Goal: Information Seeking & Learning: Learn about a topic

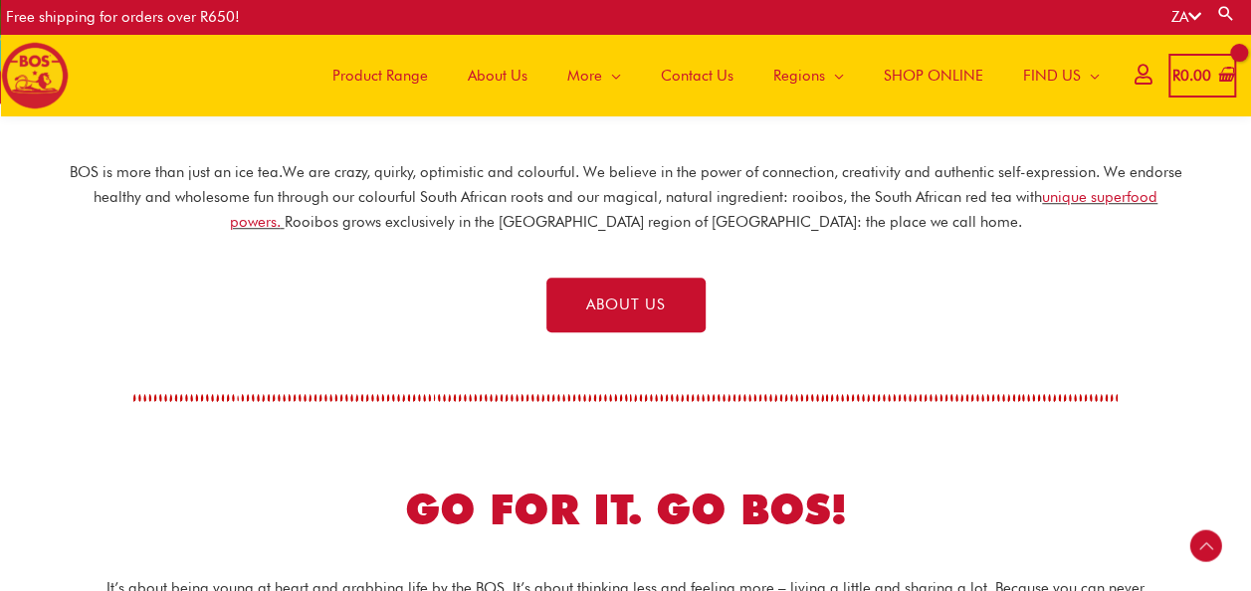
scroll to position [757, 0]
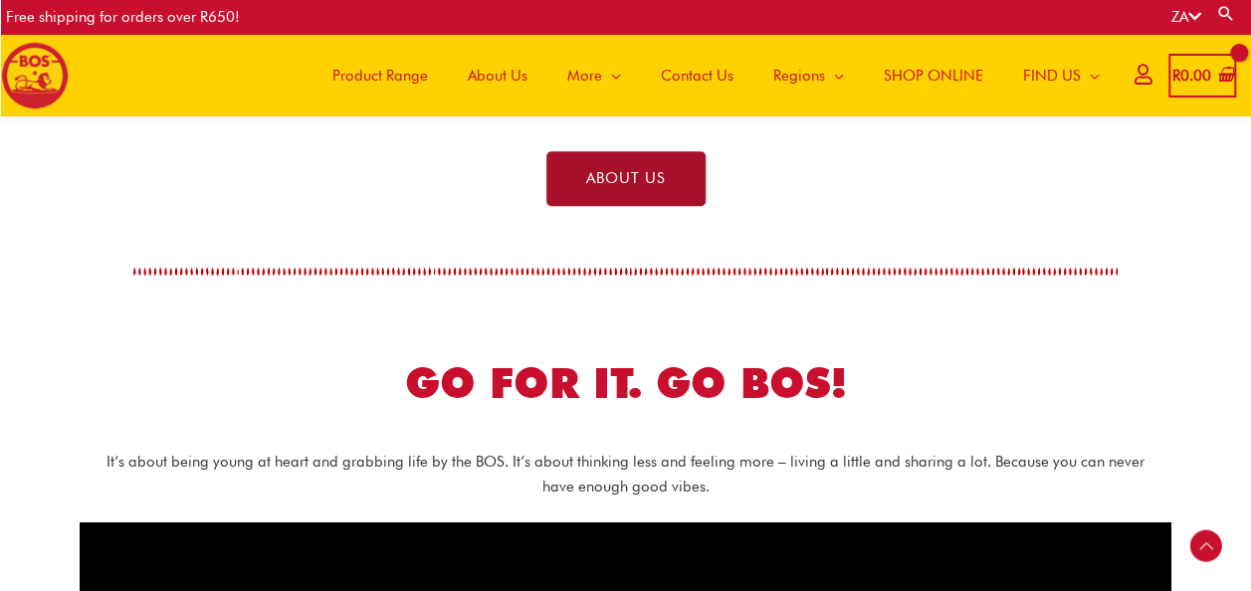
click at [607, 190] on link "ABOUT US" at bounding box center [625, 178] width 159 height 55
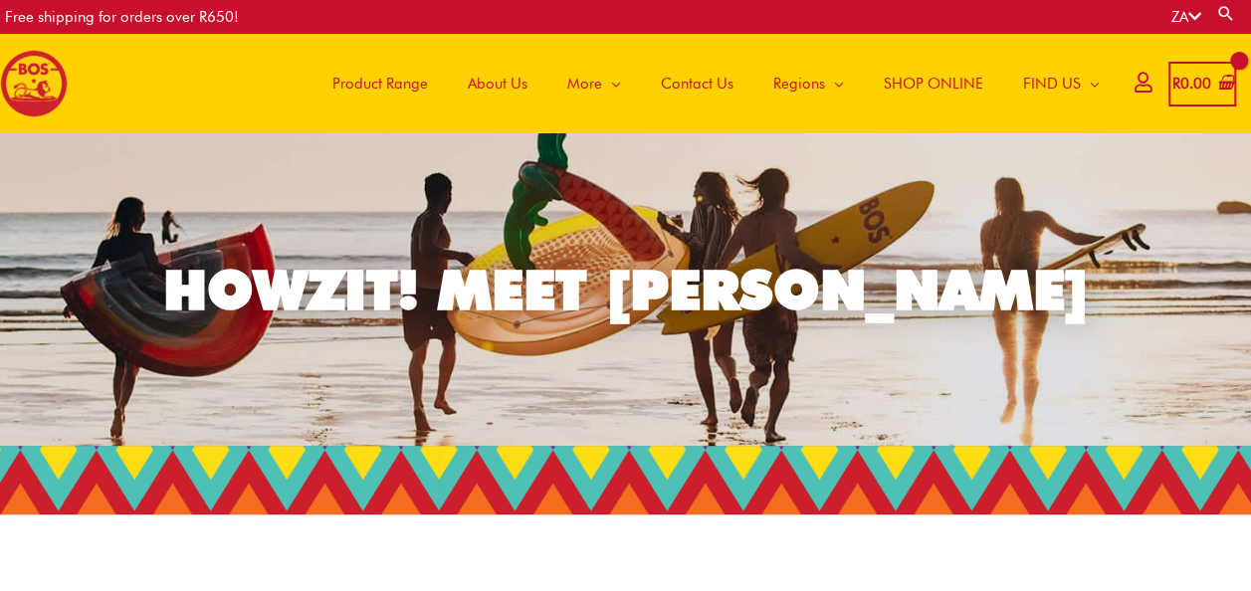
drag, startPoint x: 784, startPoint y: 0, endPoint x: 771, endPoint y: 135, distance: 136.0
click at [771, 135] on link "HOWZIT! MEET BOS" at bounding box center [625, 289] width 1251 height 313
click at [923, 205] on link "HOWZIT! MEET BOS" at bounding box center [625, 289] width 1251 height 313
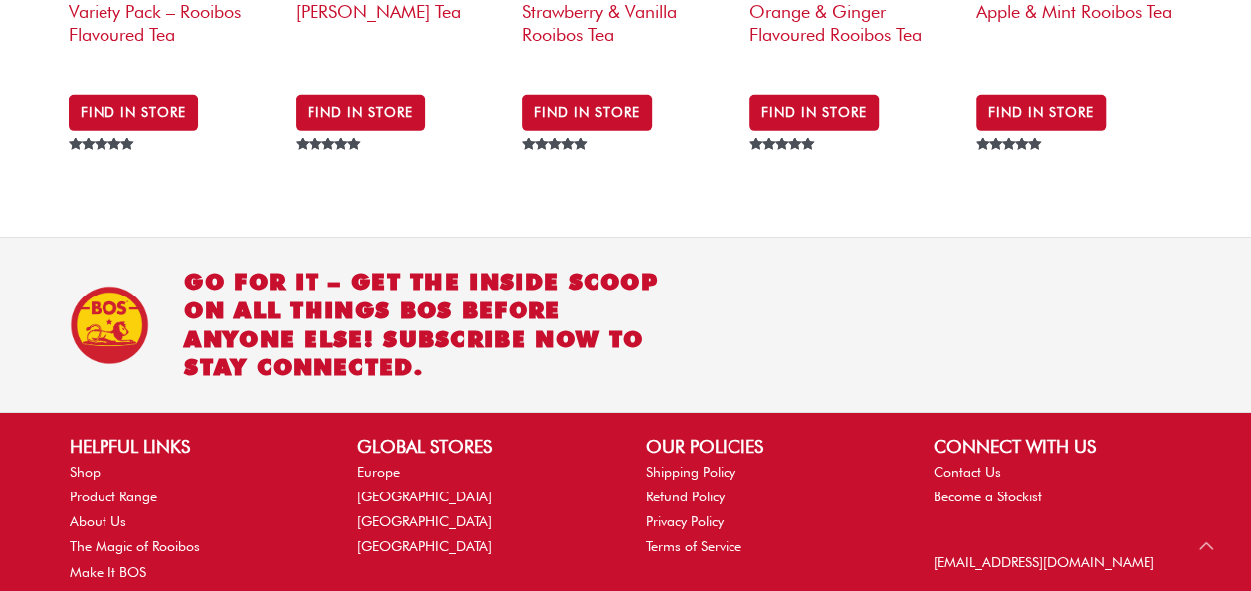
scroll to position [3207, 0]
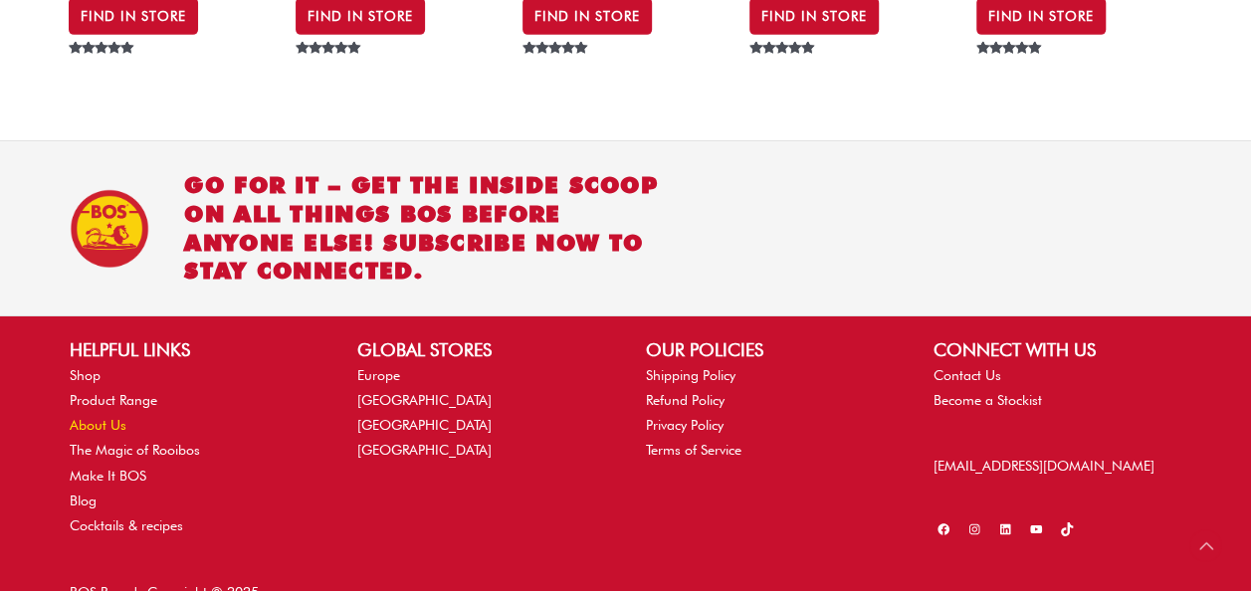
click at [100, 417] on link "About Us" at bounding box center [98, 425] width 57 height 16
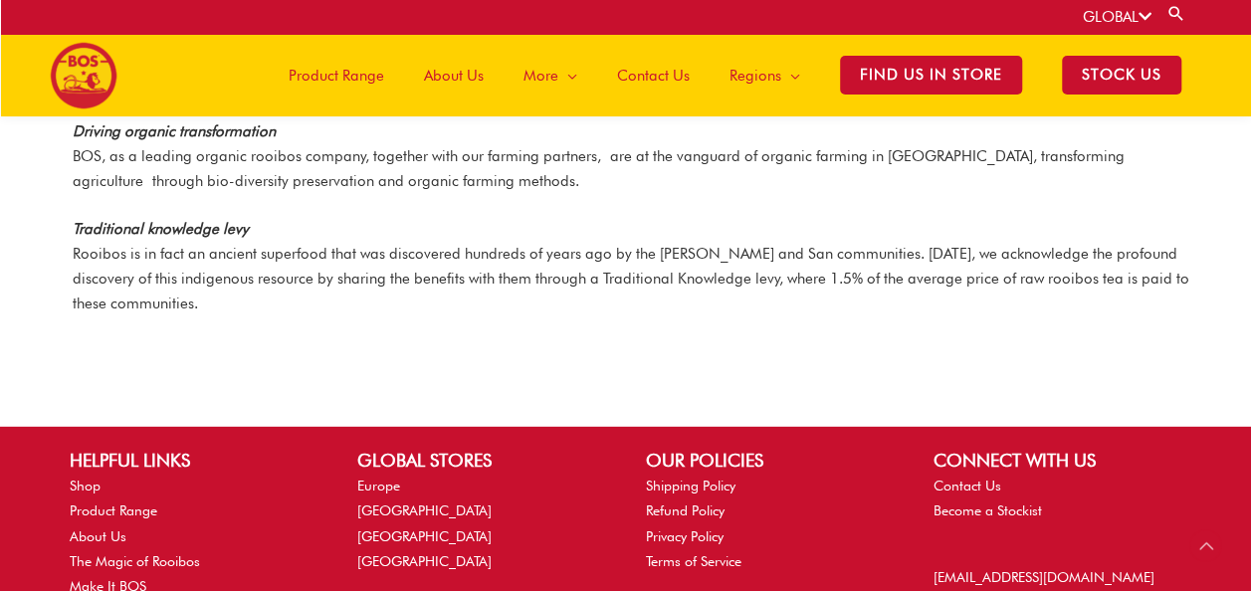
scroll to position [2660, 0]
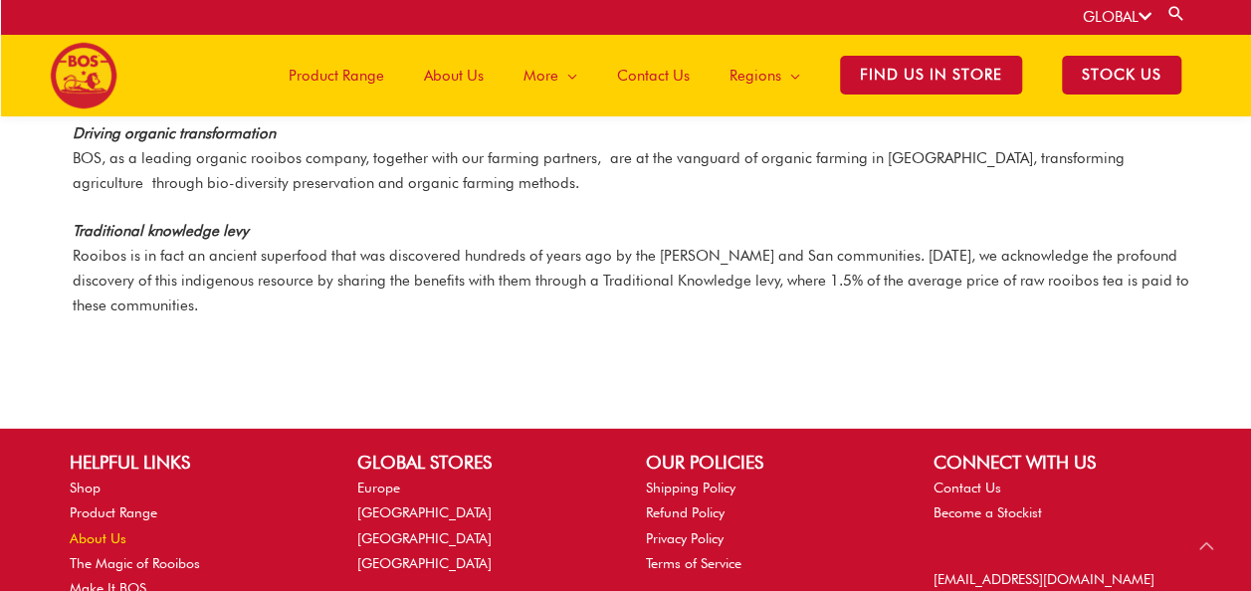
click at [104, 531] on link "About Us" at bounding box center [98, 539] width 57 height 16
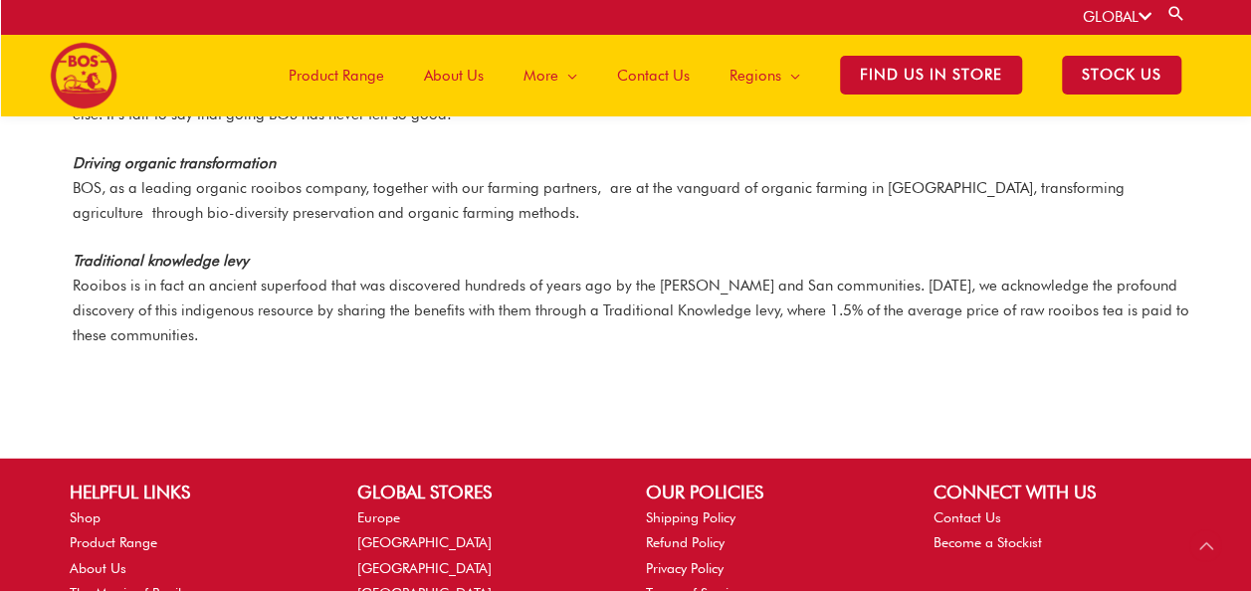
scroll to position [2674, 0]
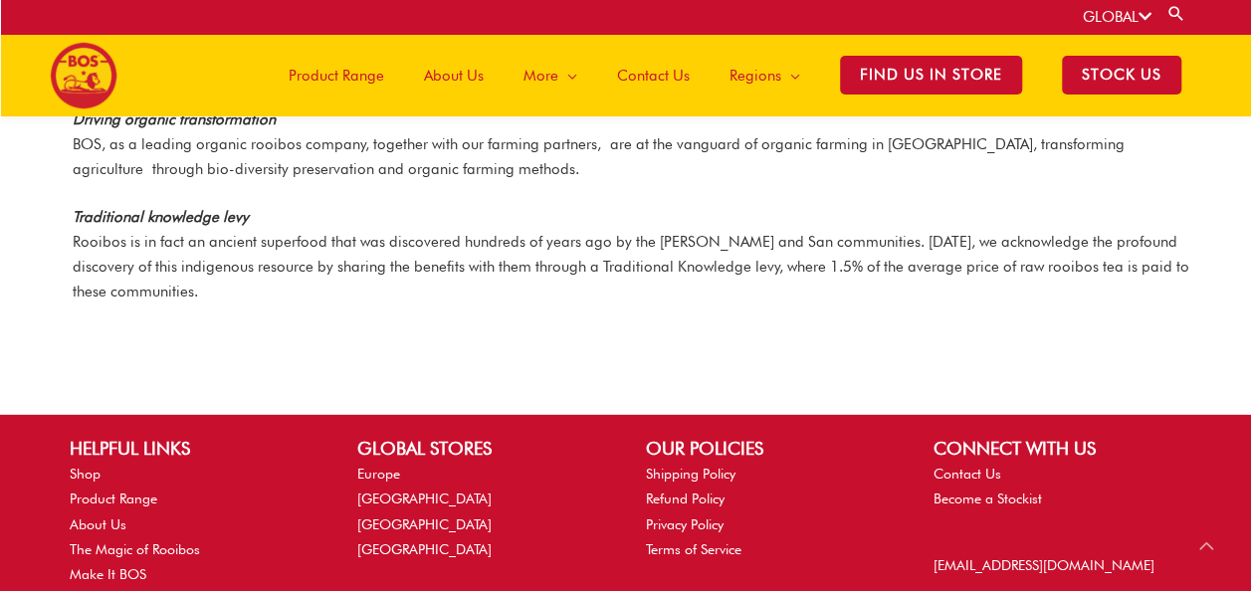
drag, startPoint x: 1007, startPoint y: 0, endPoint x: 1002, endPoint y: 327, distance: 327.5
click at [1002, 345] on div at bounding box center [626, 380] width 1135 height 70
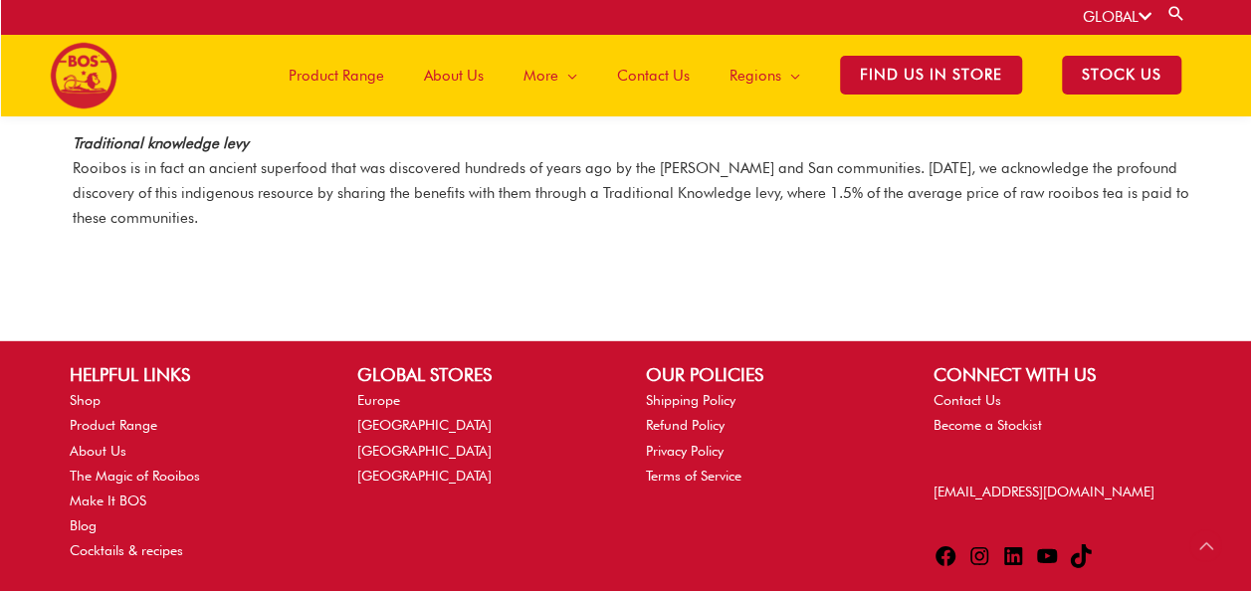
scroll to position [2793, 0]
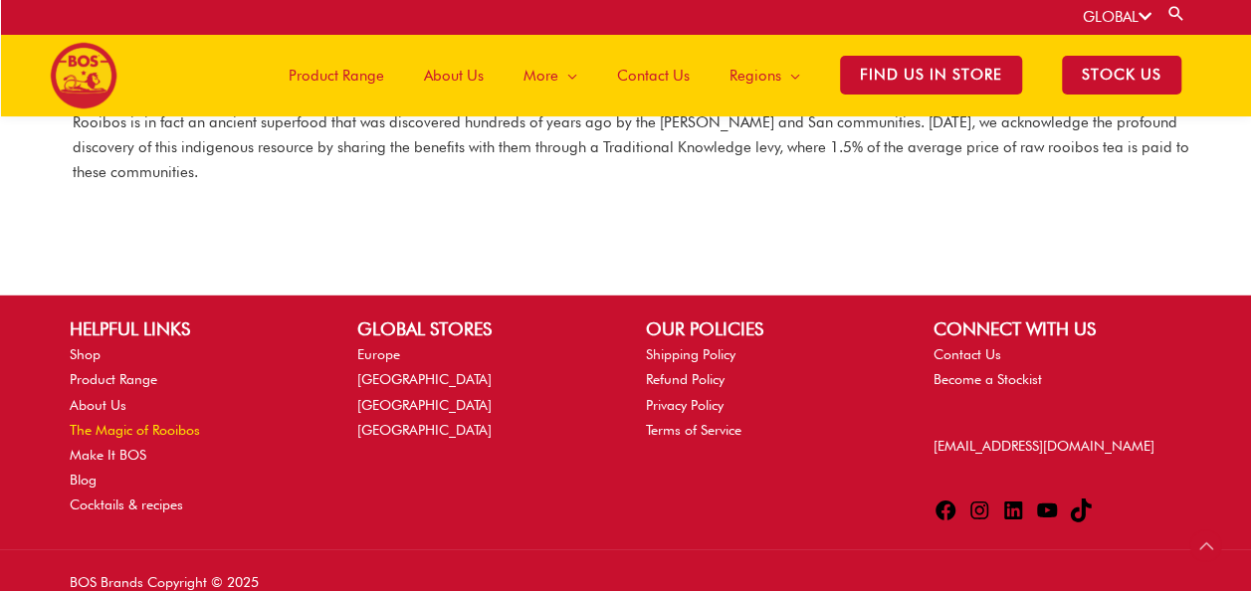
click at [133, 422] on link "The Magic of Rooibos" at bounding box center [135, 430] width 130 height 16
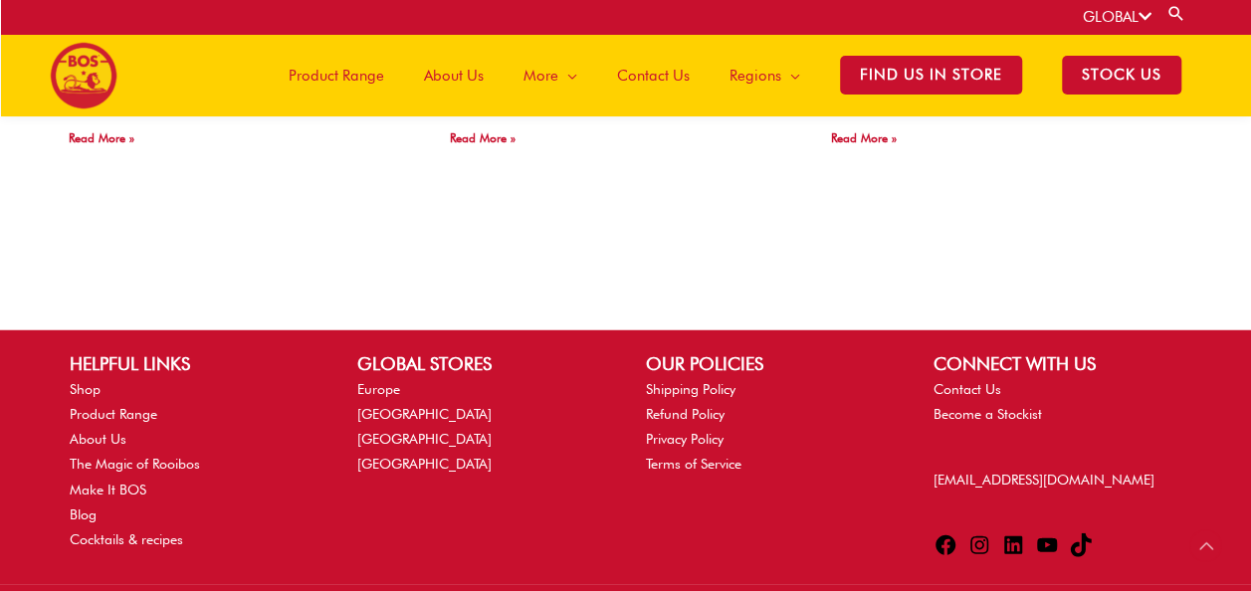
scroll to position [2600, 0]
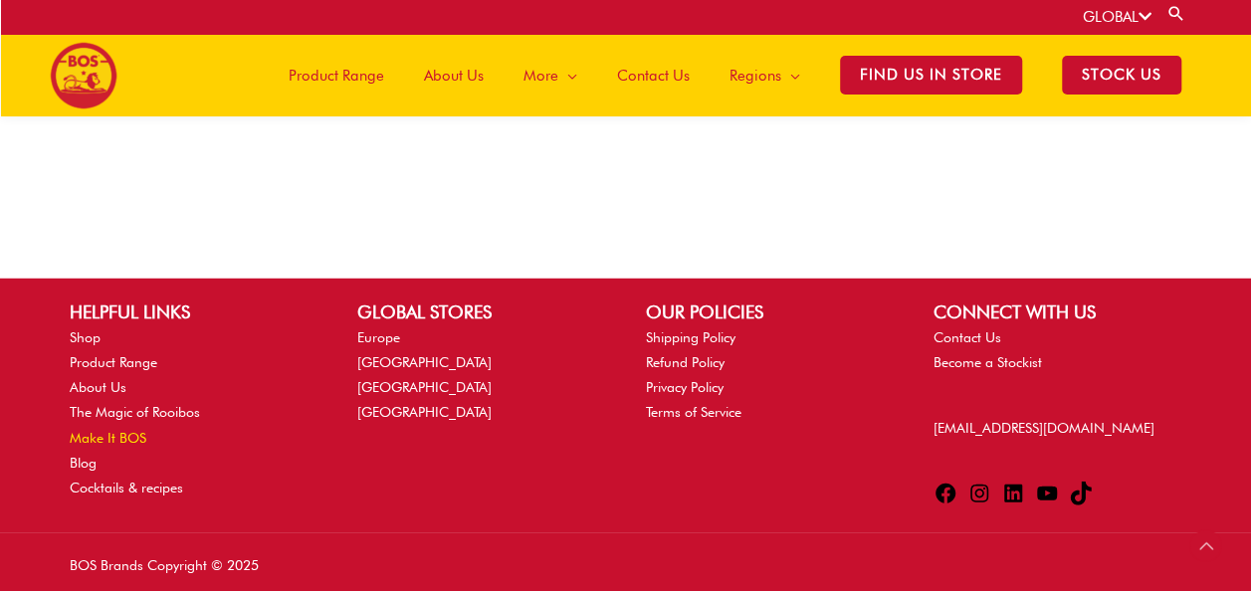
click at [122, 430] on link "Make It BOS" at bounding box center [108, 438] width 77 height 16
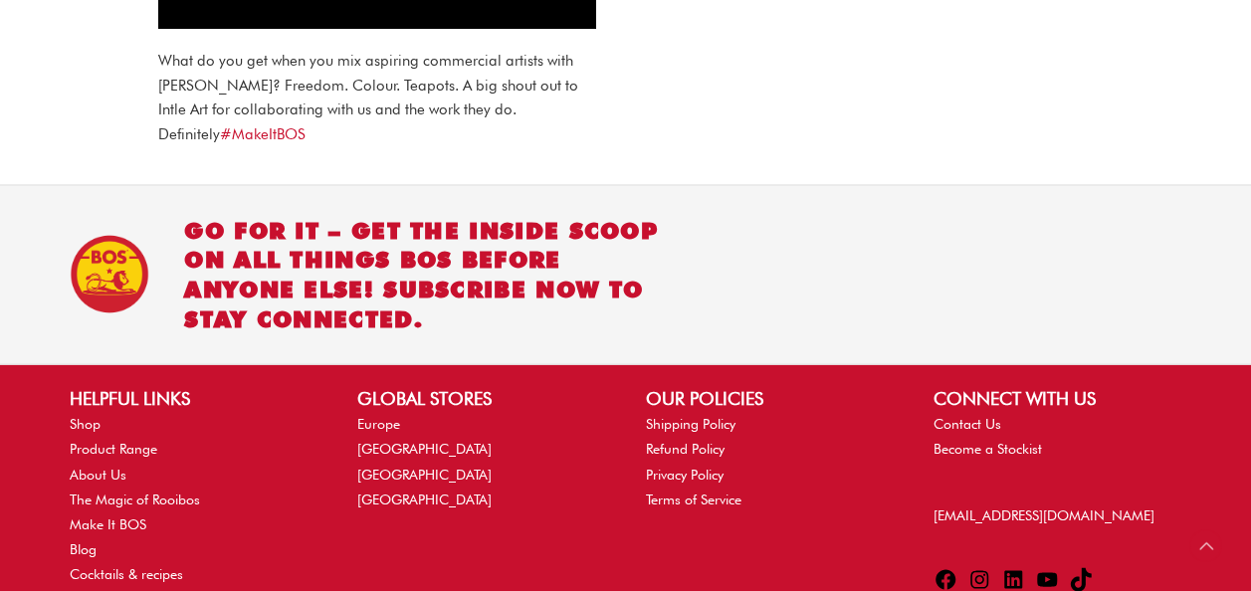
scroll to position [1767, 0]
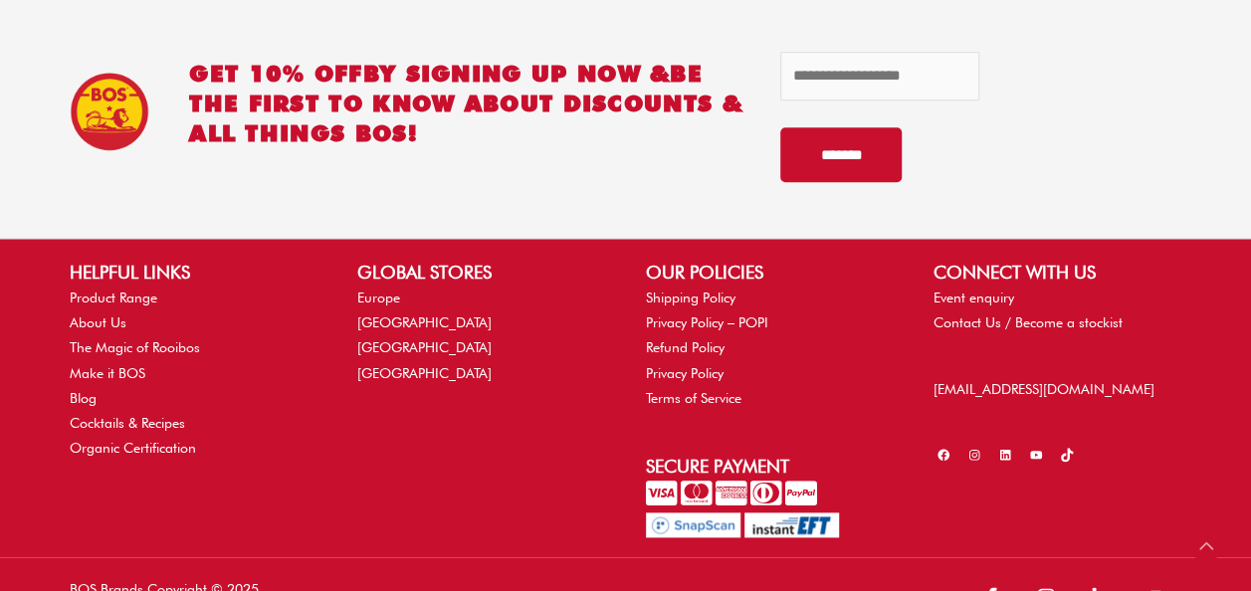
scroll to position [4726, 0]
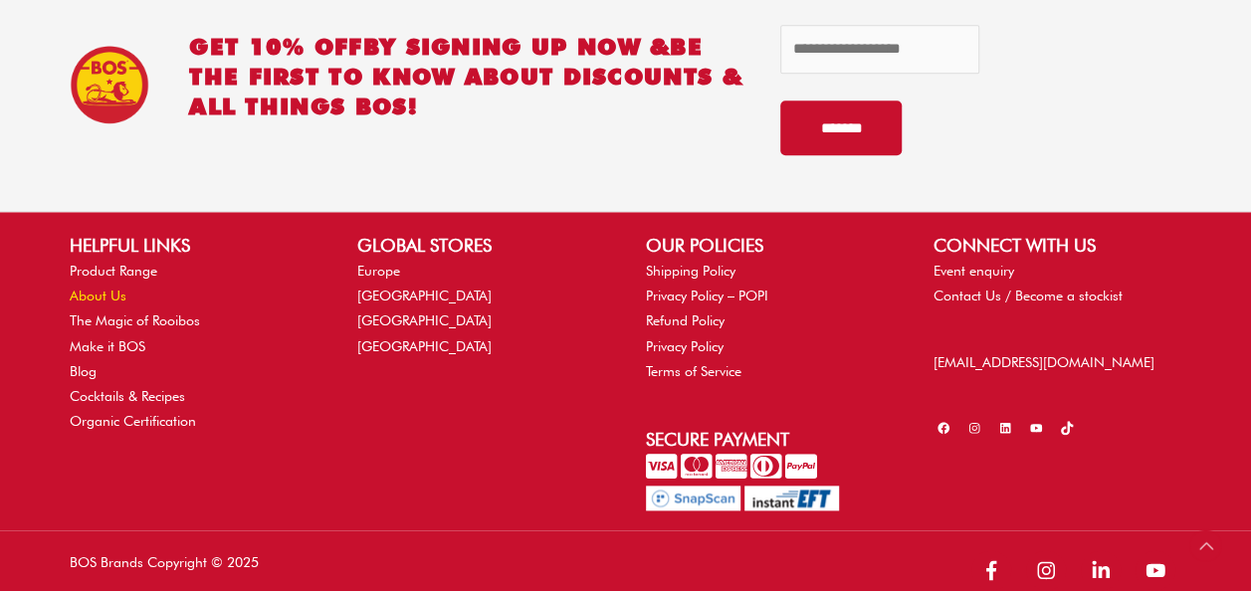
click at [86, 288] on link "About Us" at bounding box center [98, 296] width 57 height 16
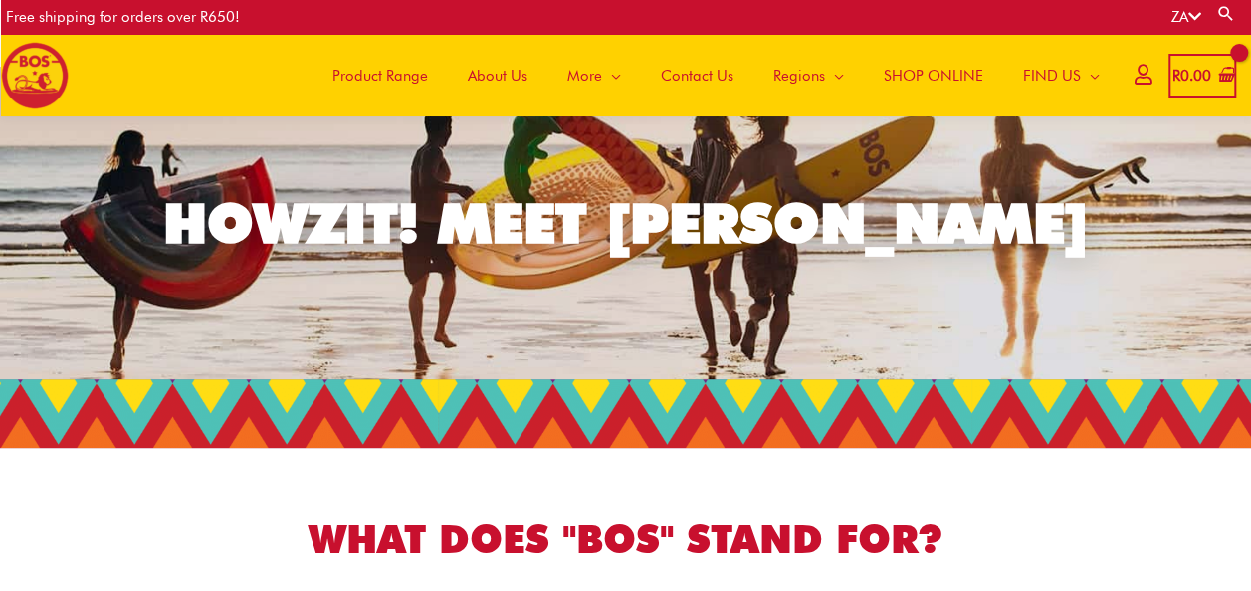
scroll to position [29, 0]
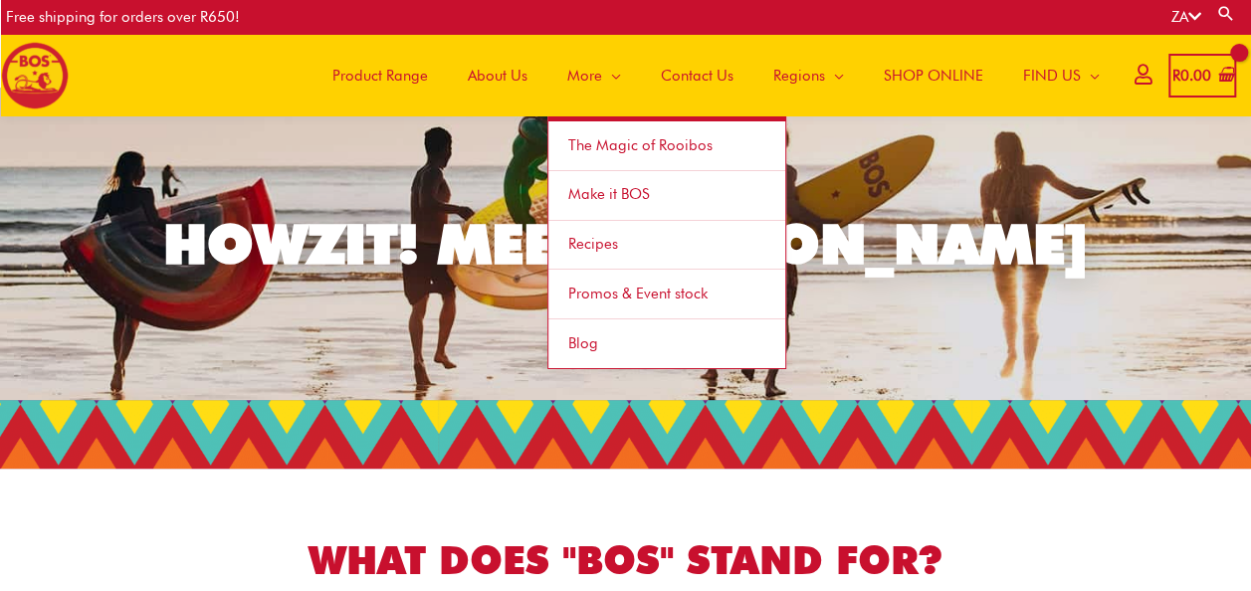
click at [611, 74] on span "Site Navigation" at bounding box center [611, 76] width 19 height 60
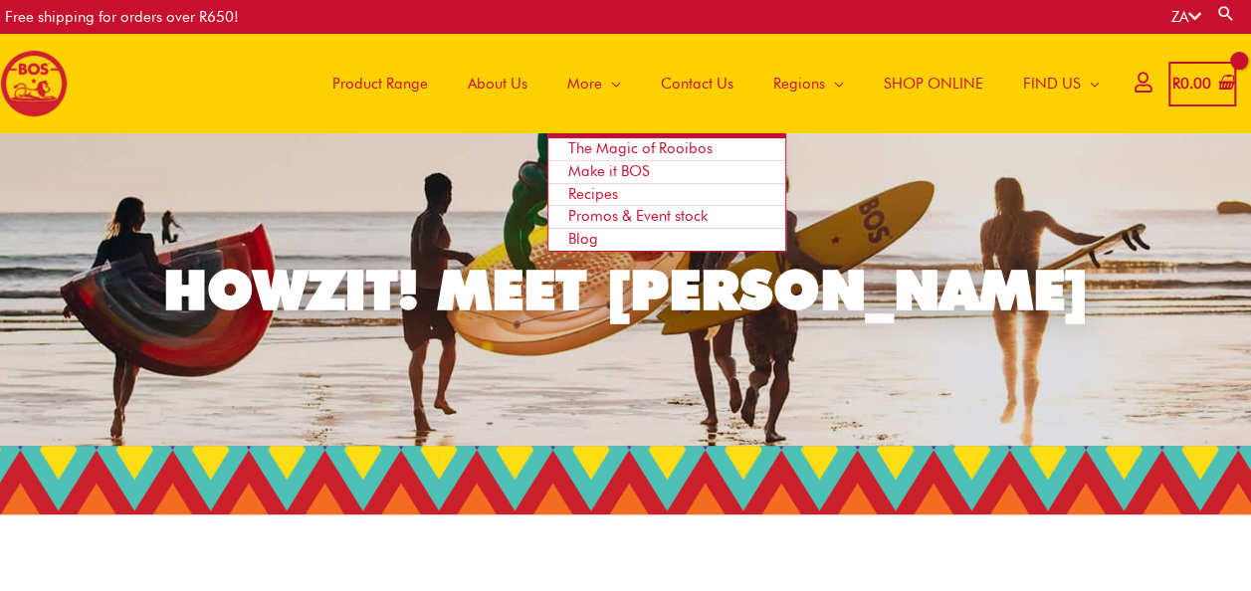
click at [611, 74] on span "Site Navigation" at bounding box center [611, 84] width 19 height 60
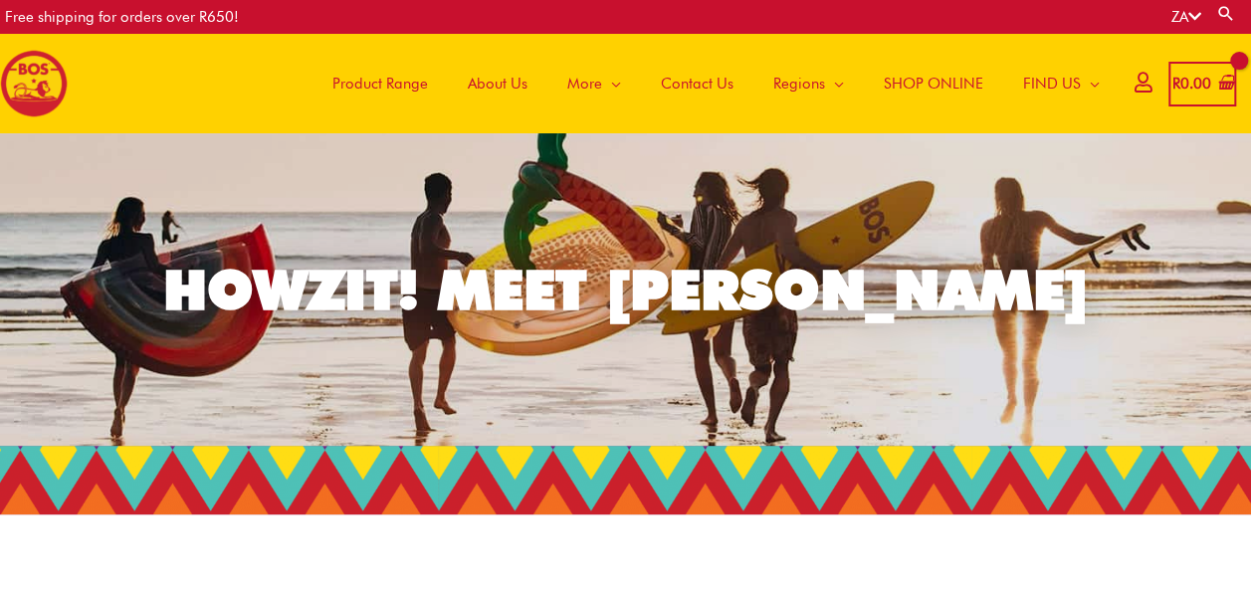
click at [508, 75] on span "About Us" at bounding box center [498, 84] width 60 height 60
